Goal: Obtain resource: Obtain resource

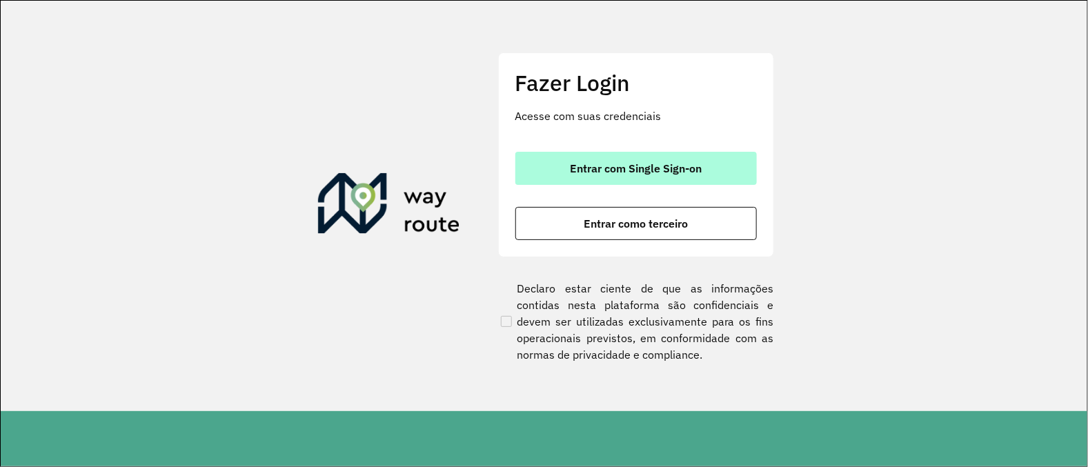
click at [660, 168] on span "Entrar com Single Sign-on" at bounding box center [636, 168] width 132 height 11
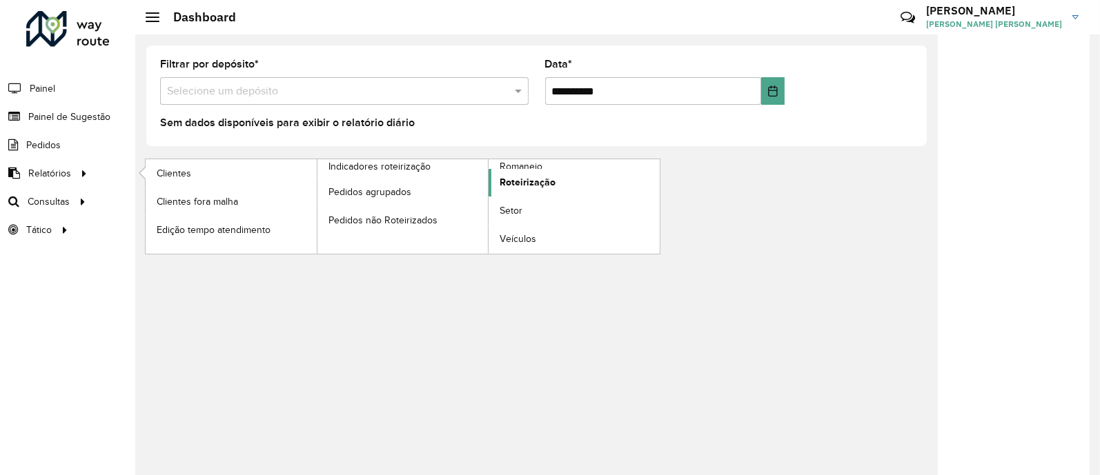
click at [528, 175] on span "Roteirização" at bounding box center [528, 182] width 56 height 14
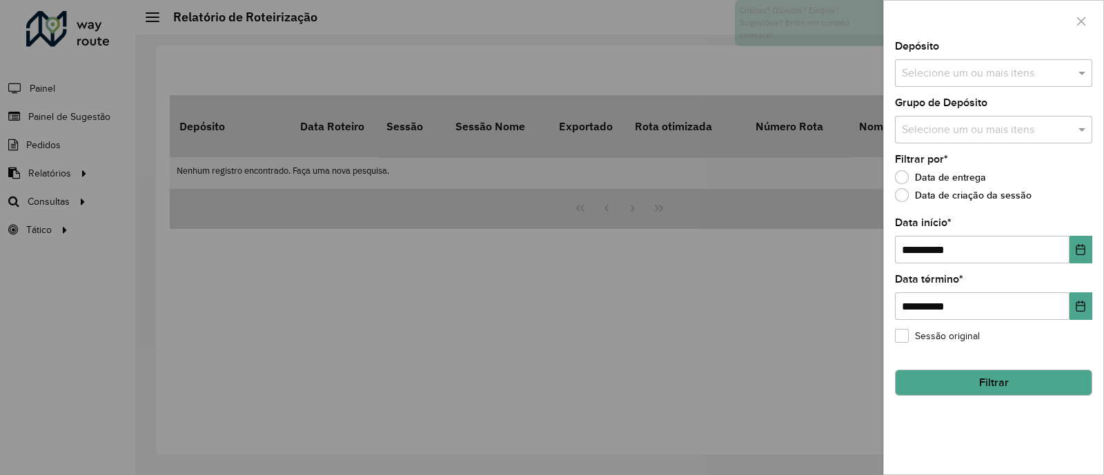
click at [954, 81] on input "text" at bounding box center [986, 74] width 177 height 17
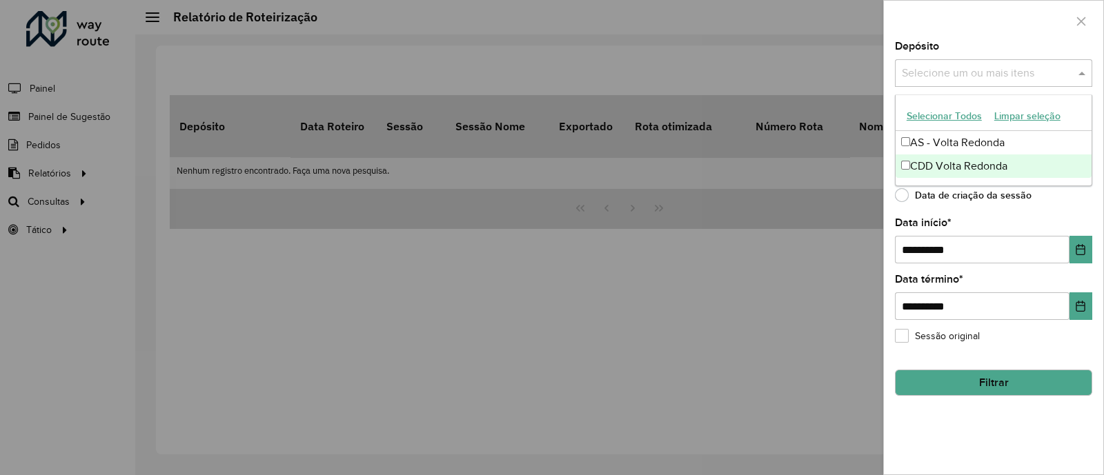
click at [944, 161] on div "CDD Volta Redonda" at bounding box center [994, 166] width 196 height 23
click at [1049, 192] on div "Data de criação da sessão" at bounding box center [993, 198] width 197 height 17
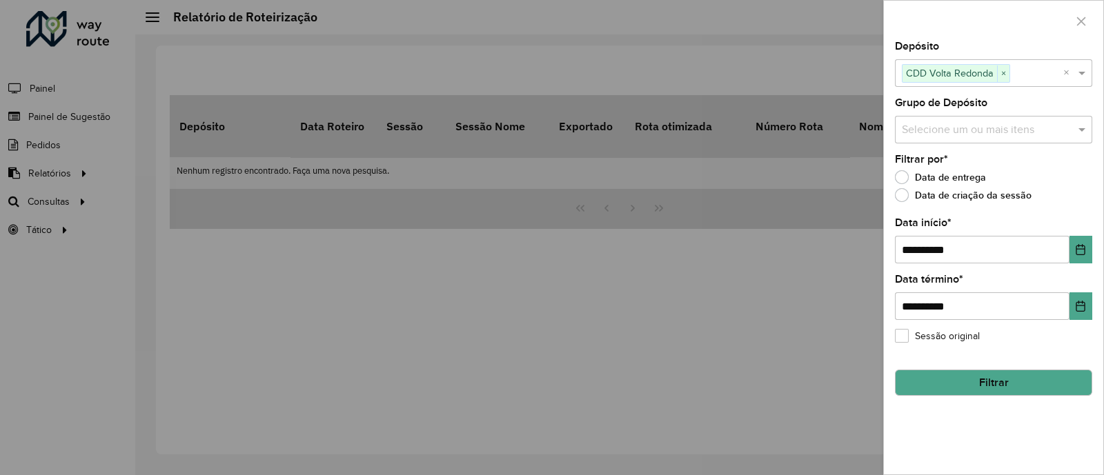
click at [956, 116] on div "Selecione um ou mais itens" at bounding box center [993, 130] width 197 height 28
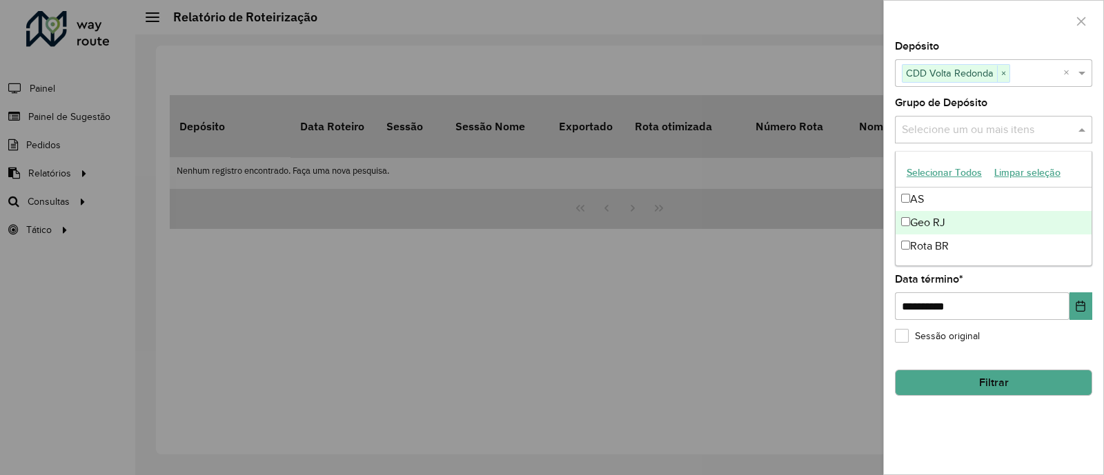
click at [936, 214] on div "Geo RJ" at bounding box center [994, 222] width 196 height 23
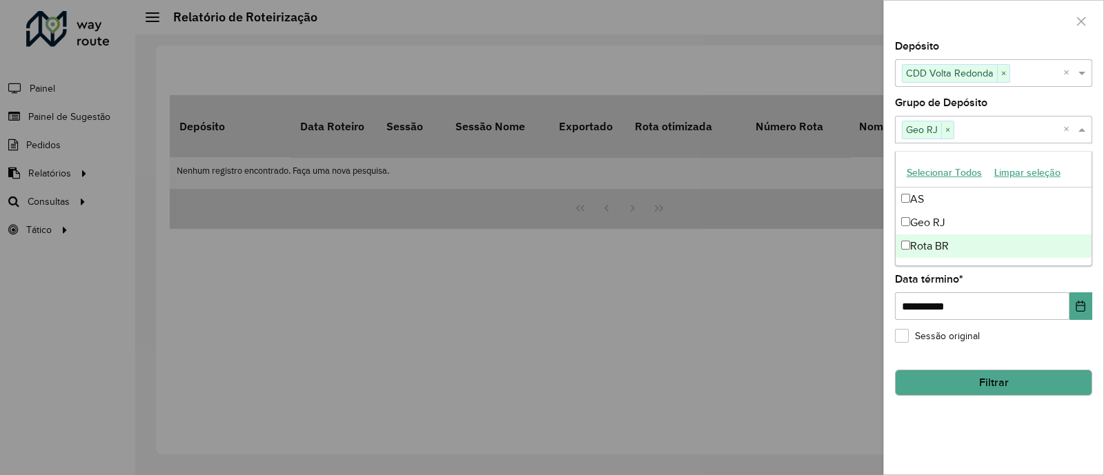
click at [1005, 433] on div "**********" at bounding box center [993, 257] width 219 height 433
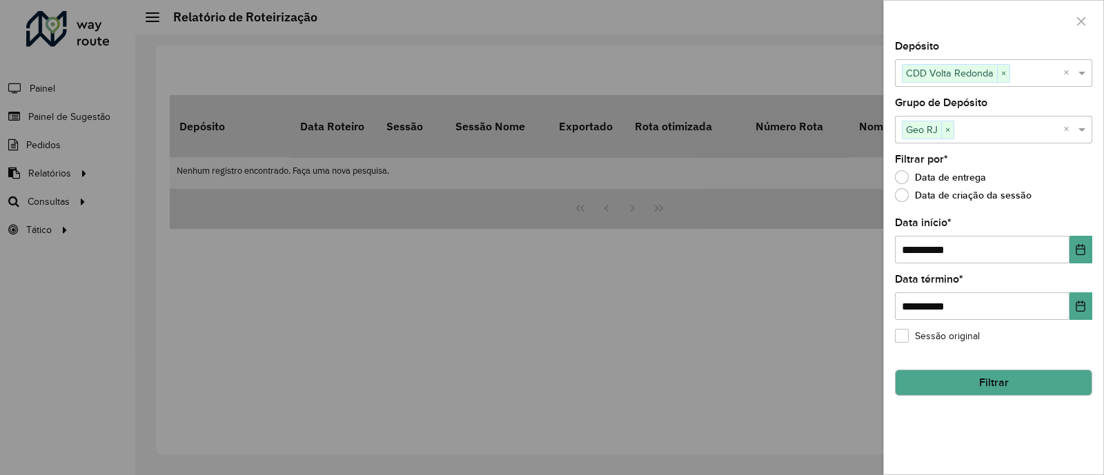
click at [1029, 375] on button "Filtrar" at bounding box center [993, 383] width 197 height 26
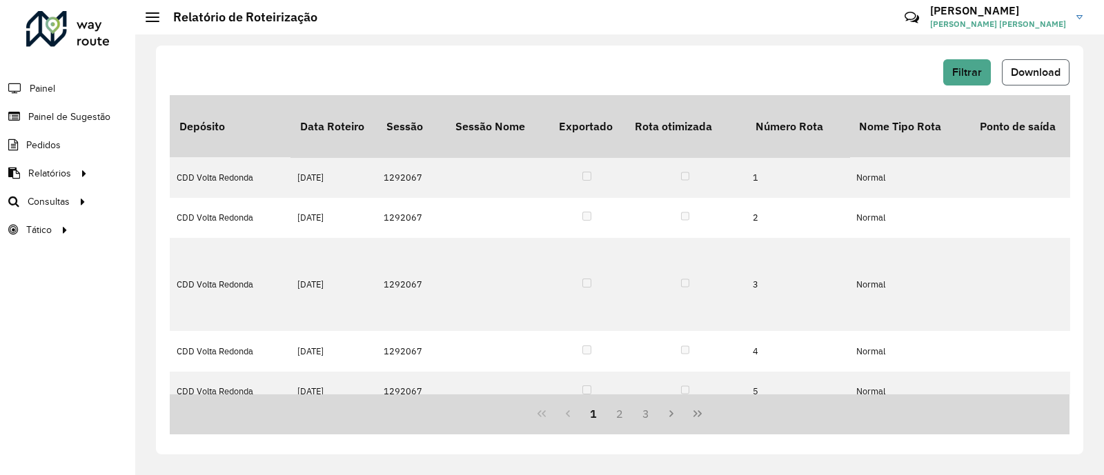
click at [1038, 76] on span "Download" at bounding box center [1036, 72] width 50 height 12
